Goal: Task Accomplishment & Management: Use online tool/utility

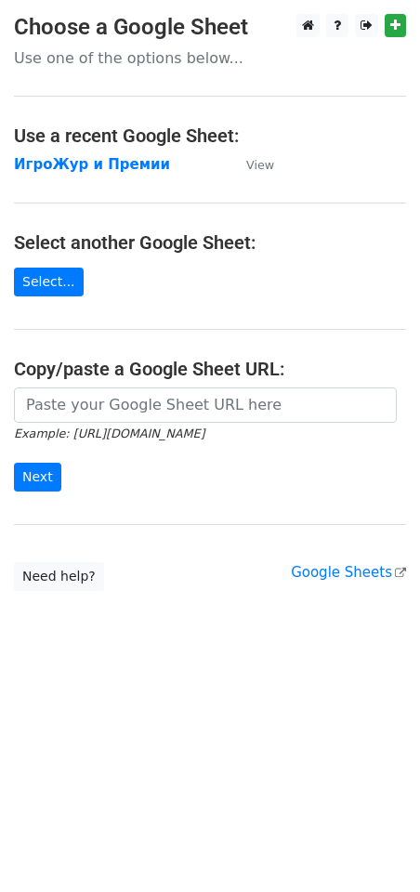
click at [130, 64] on p "Use one of the options below..." at bounding box center [210, 58] width 392 height 20
click at [181, 59] on p "Use one of the options below..." at bounding box center [210, 58] width 392 height 20
click at [197, 65] on p "Use one of the options below..." at bounding box center [210, 58] width 392 height 20
drag, startPoint x: 230, startPoint y: 70, endPoint x: 350, endPoint y: 48, distance: 121.8
click at [233, 69] on main "Choose a Google Sheet Use one of the options below... Use a recent Google Sheet…" at bounding box center [210, 302] width 420 height 577
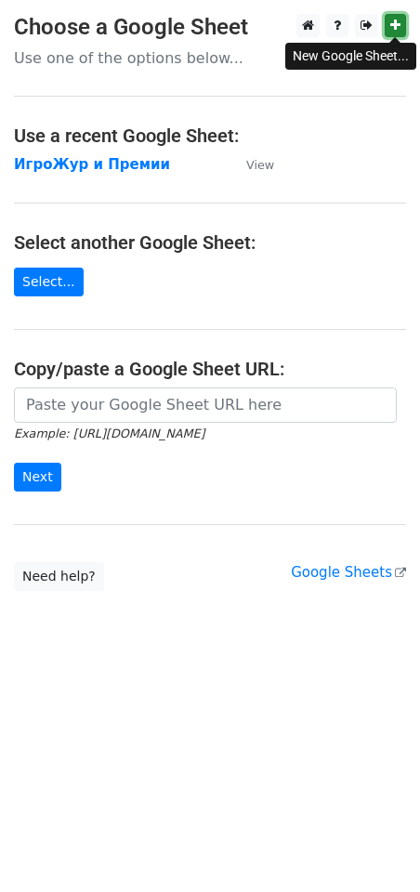
click at [399, 22] on icon at bounding box center [395, 25] width 10 height 13
click at [119, 77] on main "Choose a Google Sheet Use one of the options below... Use a recent Google Sheet…" at bounding box center [210, 302] width 420 height 577
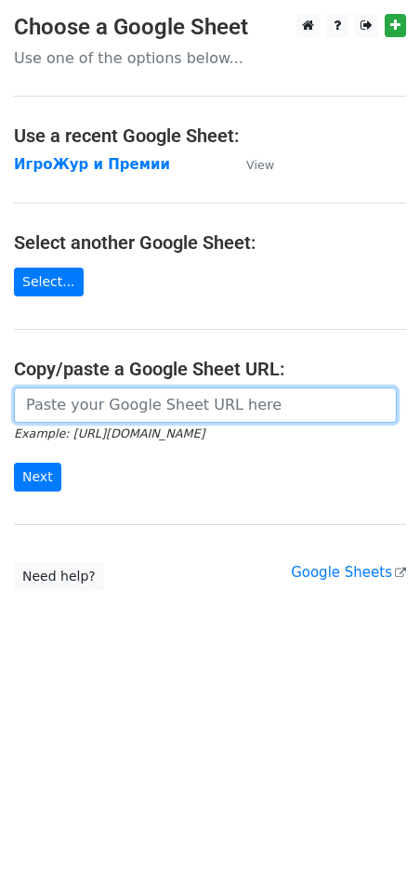
click at [91, 413] on input "url" at bounding box center [205, 405] width 383 height 35
paste input "https://docs.google.com/spreadsheets/d/1g5Dlmdzo5CWBITYCq_NkDT10f2JPnWRKW4EBh6H…"
type input "https://docs.google.com/spreadsheets/d/1g5Dlmdzo5CWBITYCq_NkDT10f2JPnWRKW4EBh6H…"
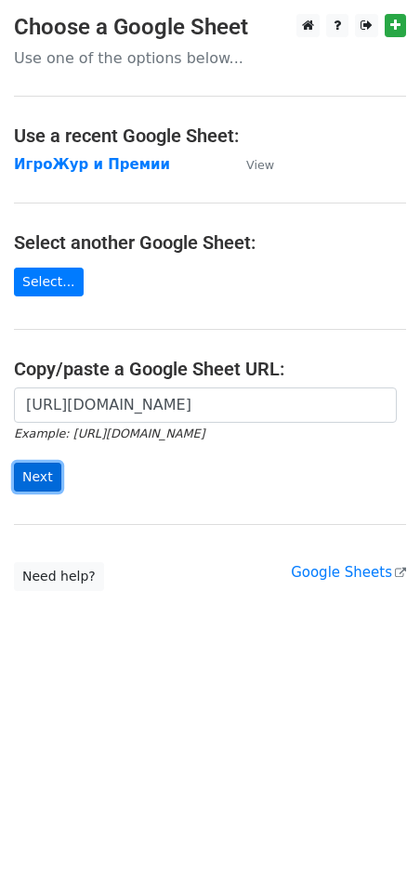
click at [45, 469] on input "Next" at bounding box center [37, 477] width 47 height 29
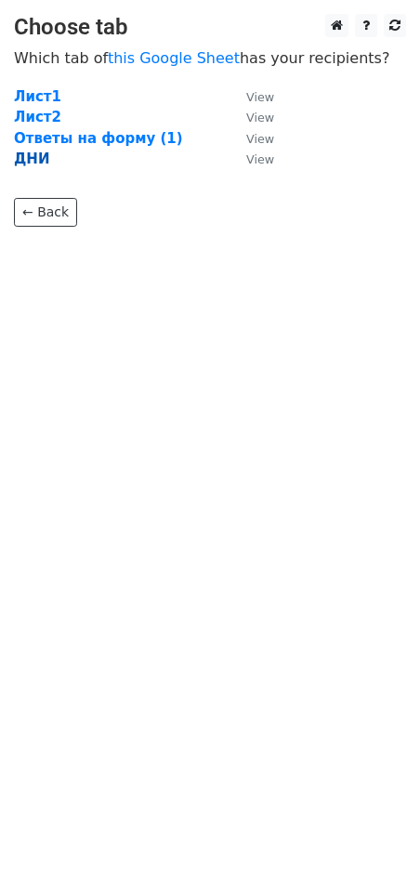
click at [35, 162] on strong "ДНИ" at bounding box center [31, 159] width 35 height 17
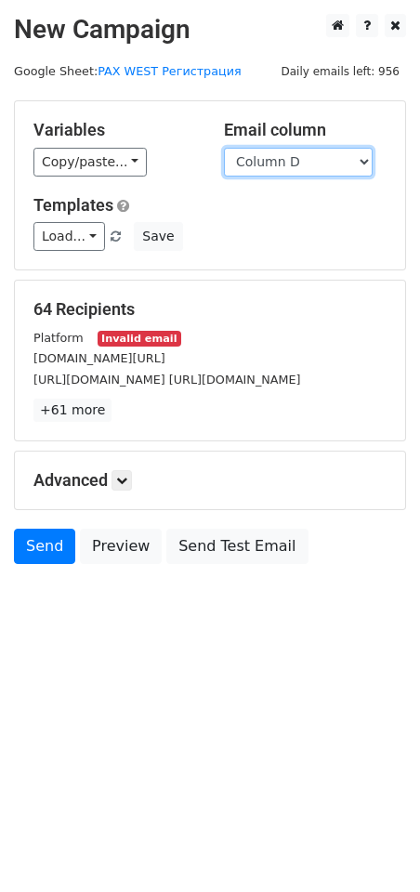
click at [279, 159] on select "Column A Column B Column C Column D Column E Column F Column G" at bounding box center [298, 162] width 149 height 29
select select "Column E"
click at [224, 148] on select "Column A Column B Column C Column D Column E Column F Column G" at bounding box center [298, 162] width 149 height 29
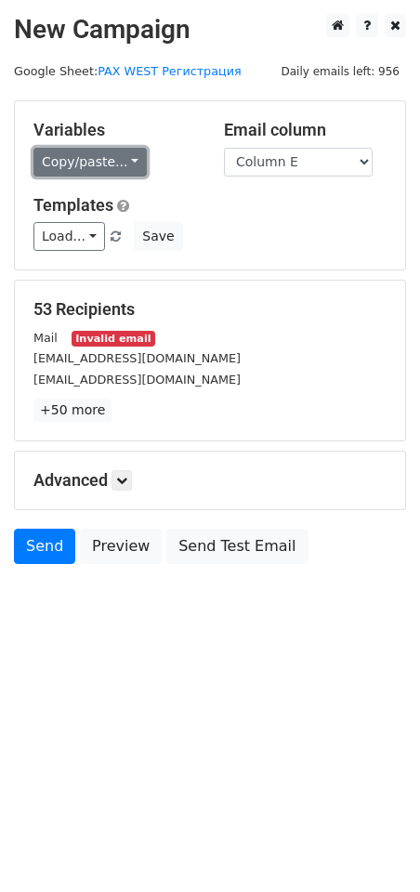
click at [119, 156] on link "Copy/paste..." at bounding box center [89, 162] width 113 height 29
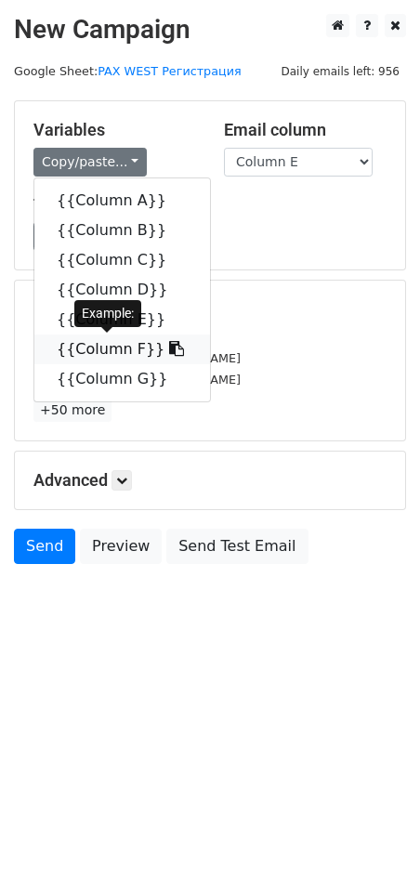
click at [106, 345] on link "{{Column F}}" at bounding box center [122, 350] width 176 height 30
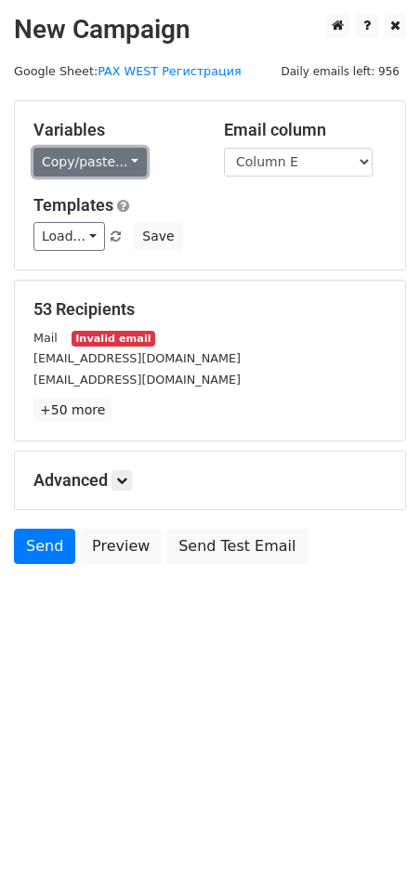
click at [124, 164] on link "Copy/paste..." at bounding box center [89, 162] width 113 height 29
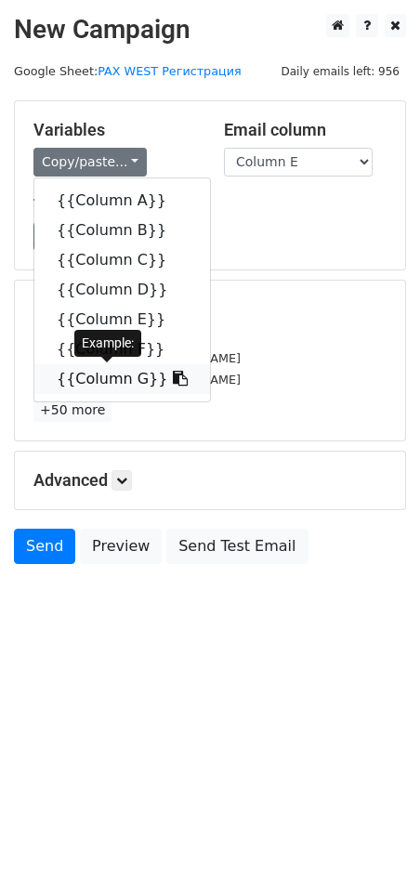
click at [108, 379] on link "{{Column G}}" at bounding box center [122, 379] width 176 height 30
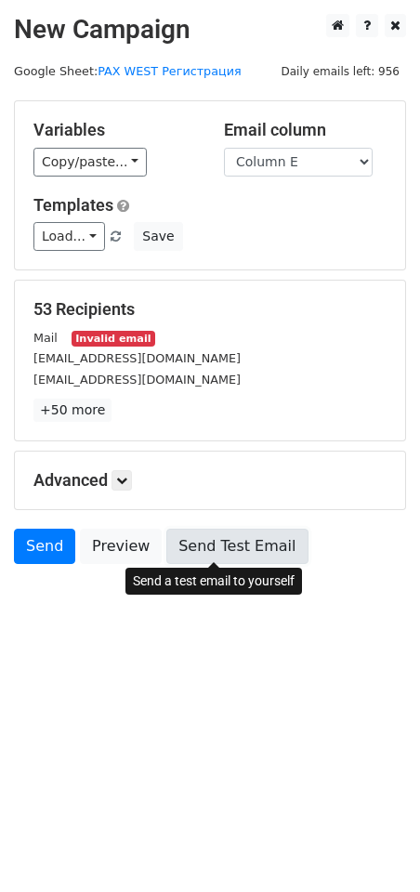
click at [209, 545] on link "Send Test Email" at bounding box center [236, 546] width 141 height 35
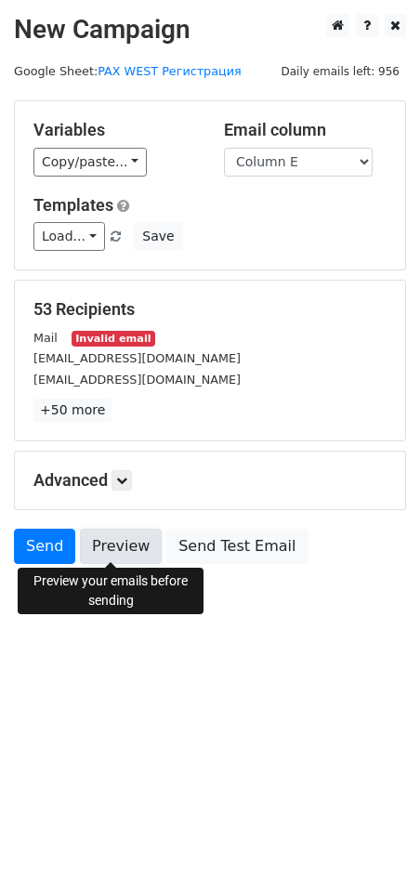
click at [113, 542] on link "Preview" at bounding box center [121, 546] width 82 height 35
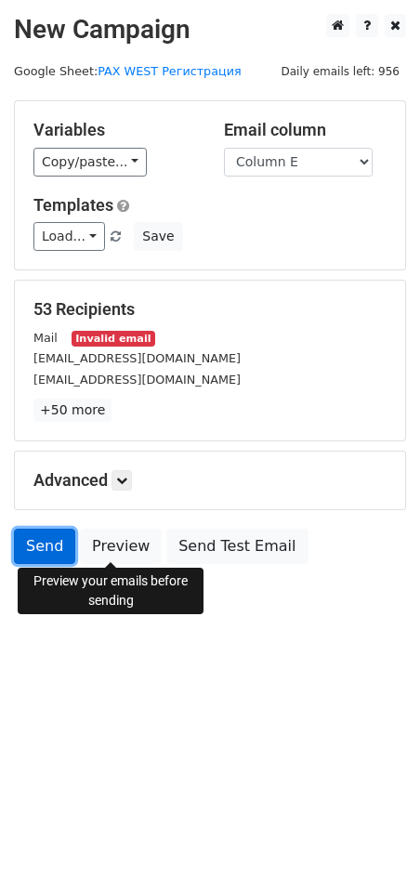
click at [51, 551] on link "Send" at bounding box center [44, 546] width 61 height 35
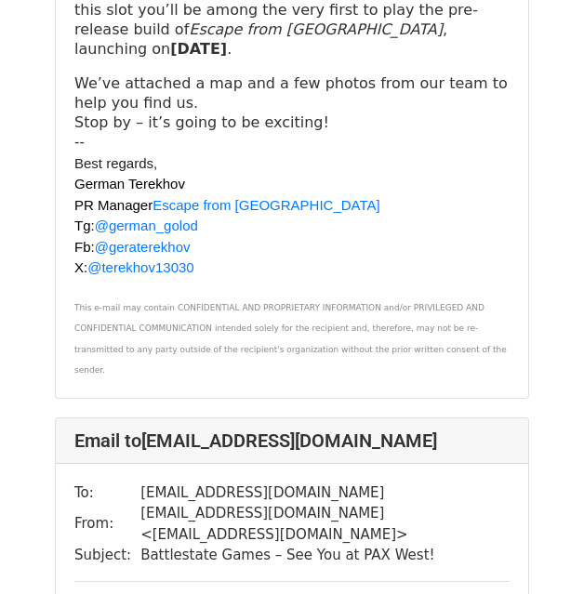
scroll to position [16944, 0]
